Goal: Task Accomplishment & Management: Manage account settings

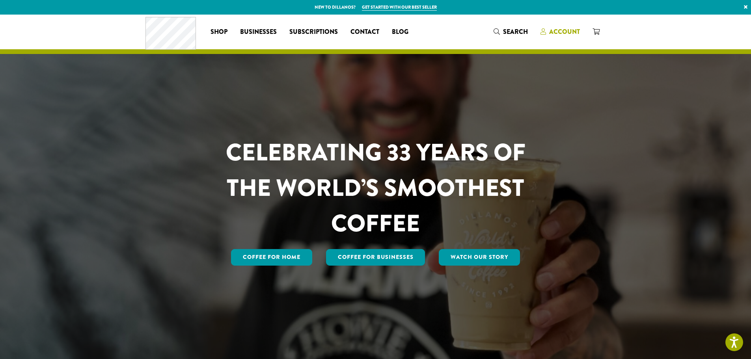
click at [556, 26] on link "Account" at bounding box center [560, 31] width 52 height 13
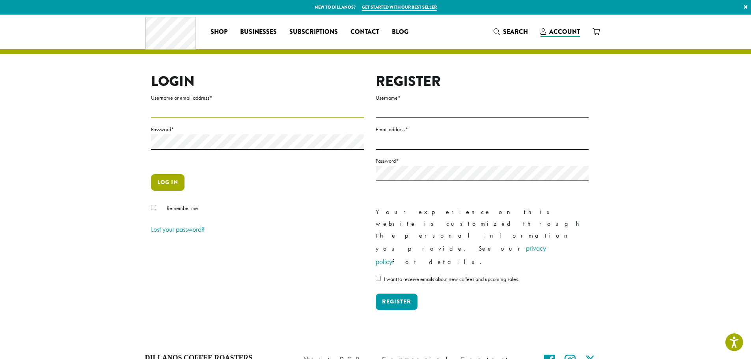
type input "**********"
click at [177, 186] on button "Log in" at bounding box center [167, 182] width 33 height 17
